Goal: Task Accomplishment & Management: Manage account settings

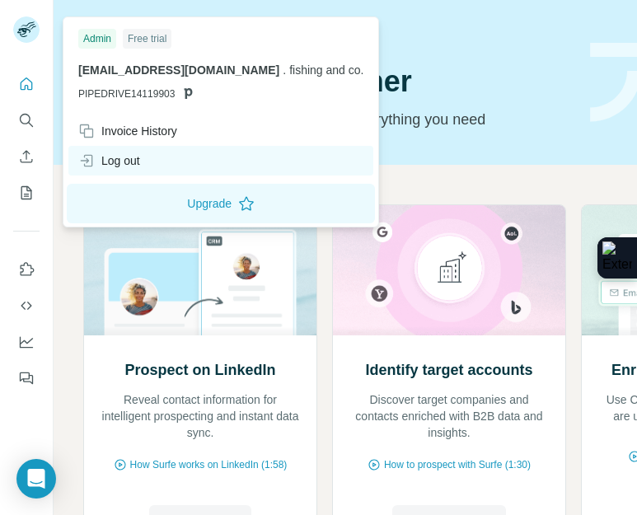
click at [142, 147] on div "Log out" at bounding box center [220, 161] width 305 height 30
click at [128, 156] on div "Log out" at bounding box center [109, 160] width 62 height 16
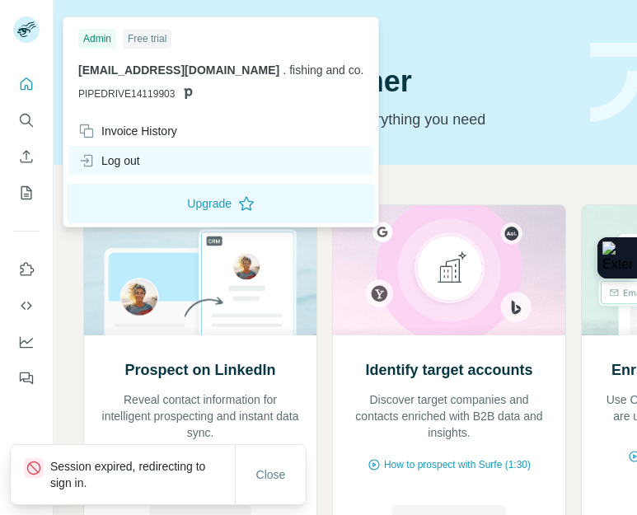
click at [88, 159] on icon at bounding box center [86, 160] width 16 height 16
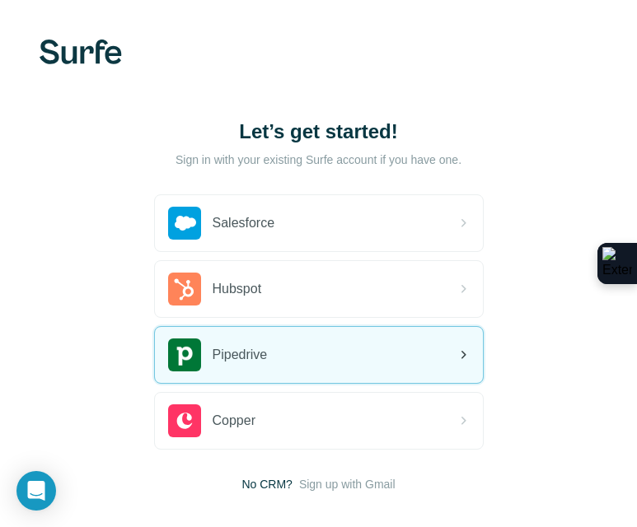
click at [293, 353] on div "Pipedrive" at bounding box center [319, 355] width 328 height 56
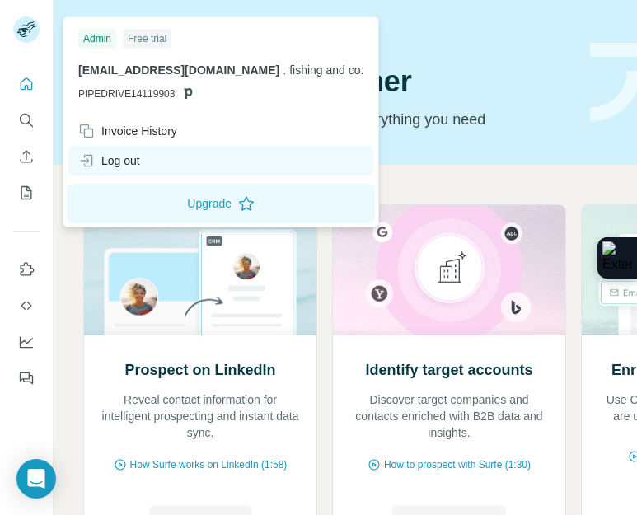
click at [106, 157] on div "Log out" at bounding box center [109, 160] width 62 height 16
click at [105, 157] on div "Log out" at bounding box center [109, 160] width 62 height 16
click at [134, 156] on div "Log out" at bounding box center [109, 160] width 62 height 16
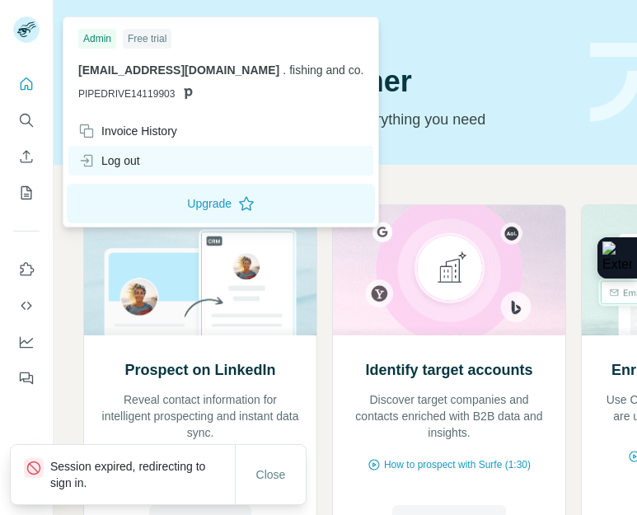
click at [134, 156] on div "Log out" at bounding box center [109, 160] width 62 height 16
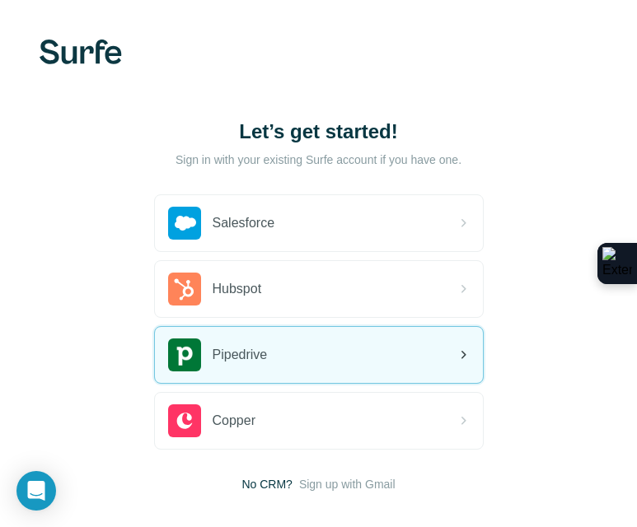
click at [297, 348] on div "Pipedrive" at bounding box center [319, 355] width 328 height 56
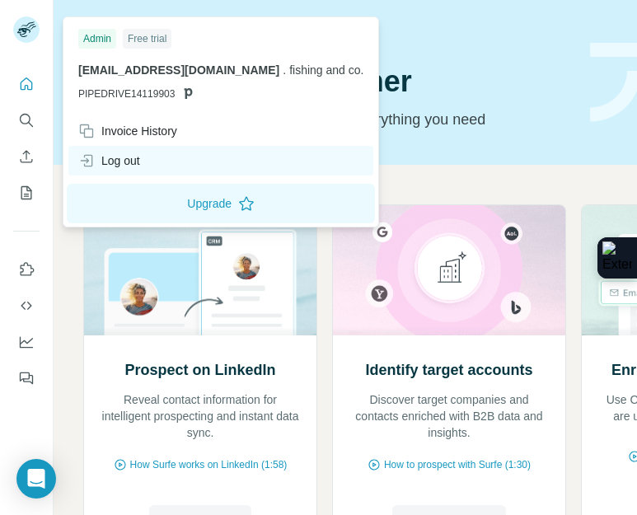
click at [103, 163] on div "Log out" at bounding box center [109, 160] width 62 height 16
click at [136, 159] on div "Log out" at bounding box center [109, 160] width 62 height 16
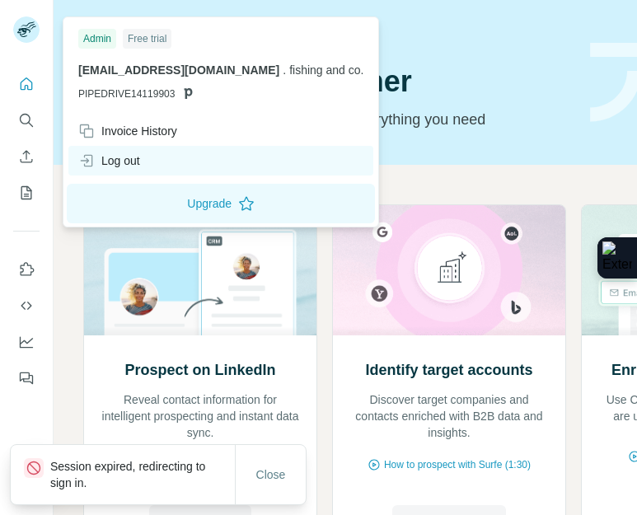
click at [88, 156] on icon at bounding box center [88, 161] width 8 height 12
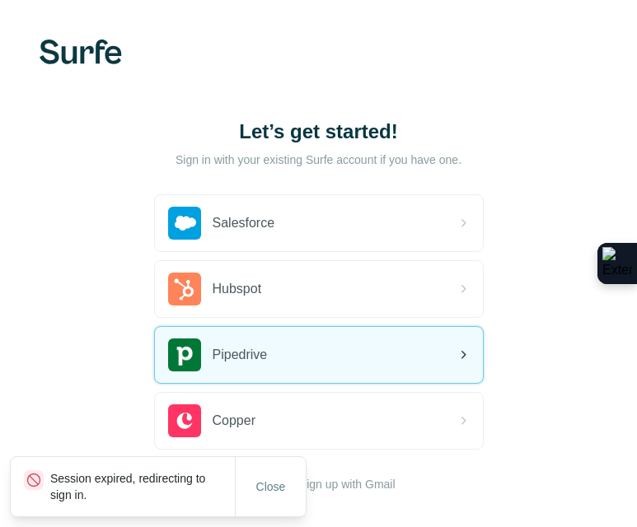
click at [339, 353] on div "Pipedrive" at bounding box center [319, 355] width 328 height 56
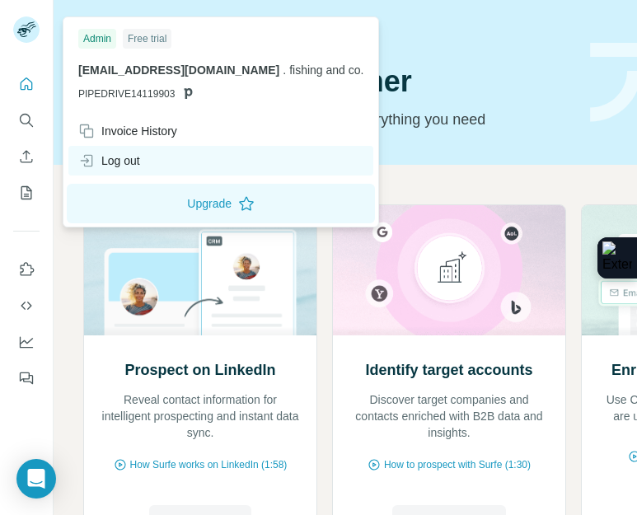
click at [104, 162] on div "Log out" at bounding box center [109, 160] width 62 height 16
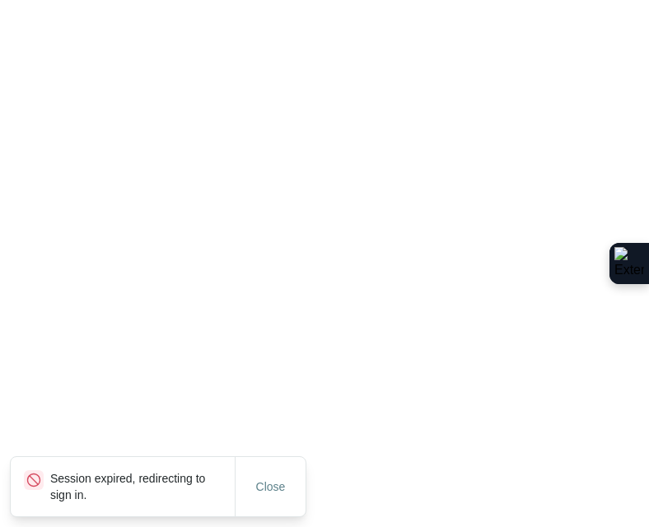
click at [134, 0] on html "Session expired, redirecting to sign in. Close" at bounding box center [324, 0] width 649 height 0
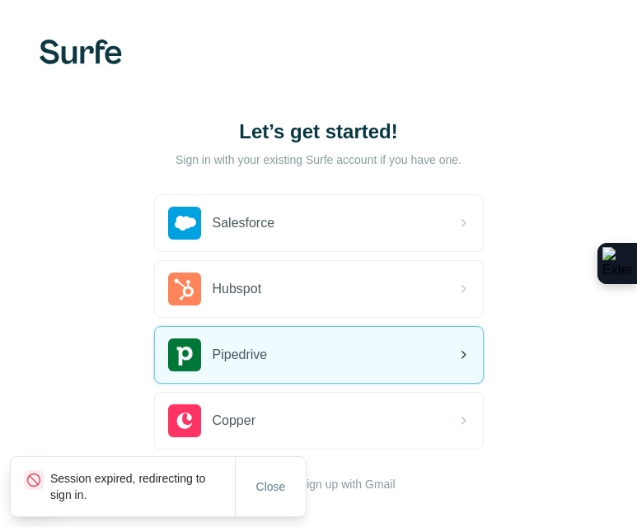
click at [286, 349] on div "Pipedrive" at bounding box center [319, 355] width 328 height 56
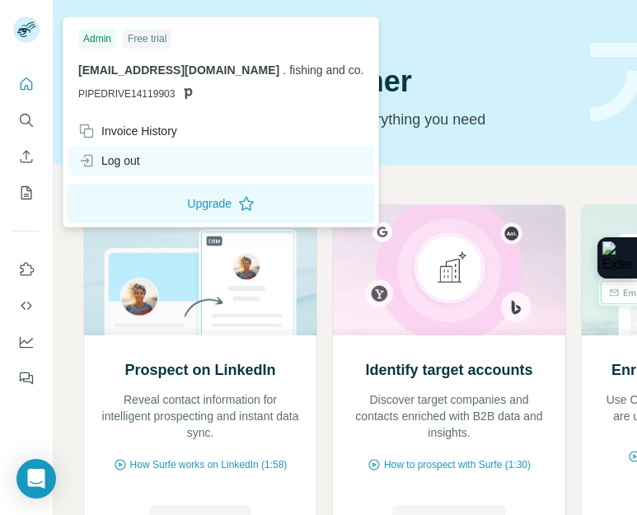
click at [123, 162] on div "Log out" at bounding box center [109, 160] width 62 height 16
click at [138, 160] on div "Log out" at bounding box center [109, 160] width 62 height 16
click at [150, 160] on div "Log out" at bounding box center [220, 161] width 305 height 30
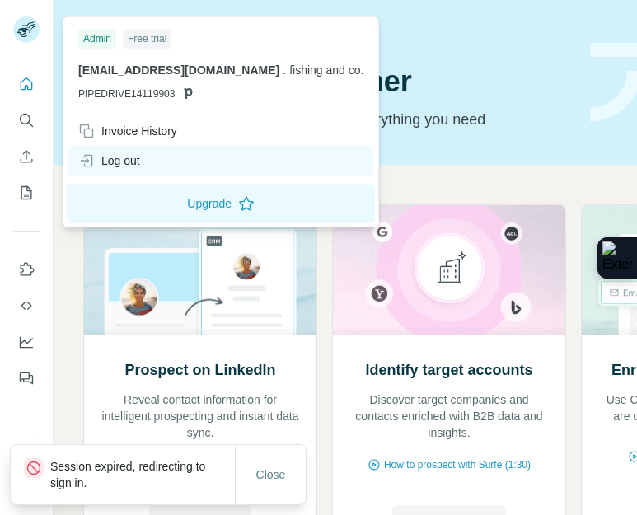
click at [150, 160] on div "Log out" at bounding box center [220, 161] width 305 height 30
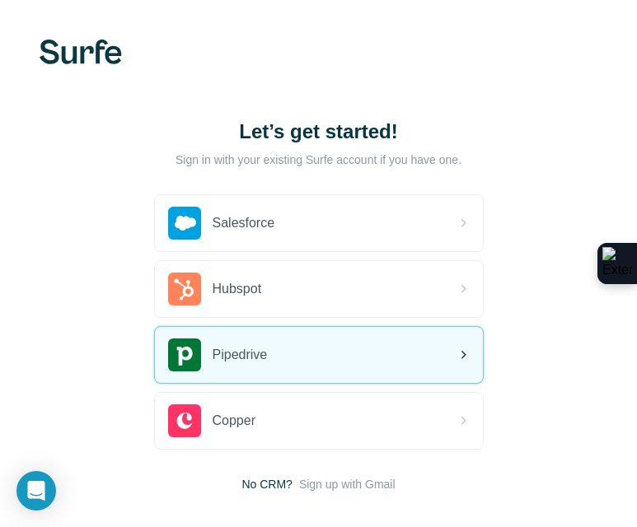
click at [278, 358] on div "Pipedrive" at bounding box center [319, 355] width 328 height 56
